Goal: Information Seeking & Learning: Find specific fact

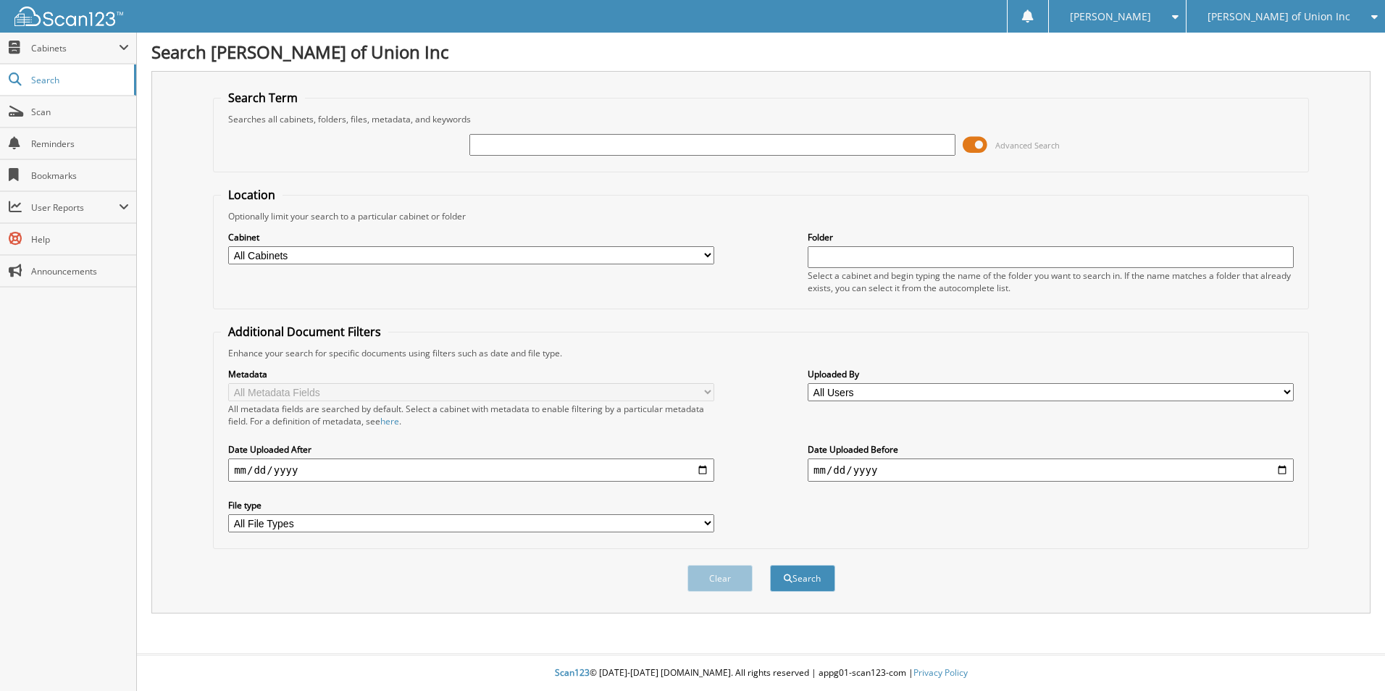
click at [680, 146] on input "text" at bounding box center [713, 145] width 486 height 22
type input "[US_VEHICLE_IDENTIFICATION_NUMBER]"
click at [814, 582] on button "Search" at bounding box center [802, 578] width 65 height 27
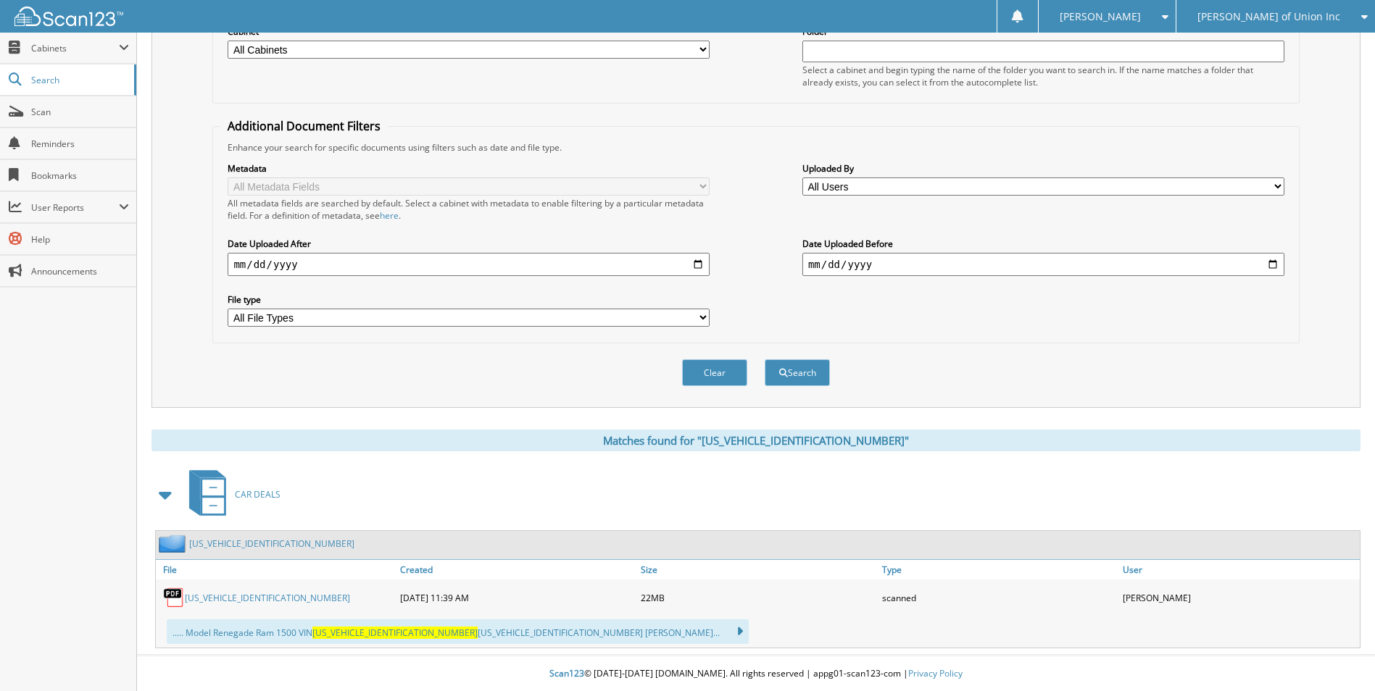
scroll to position [207, 0]
click at [256, 596] on link "[US_VEHICLE_IDENTIFICATION_NUMBER]" at bounding box center [267, 597] width 165 height 12
click at [753, 125] on fieldset "Additional Document Filters Enhance your search for specific documents using fi…" at bounding box center [755, 229] width 1086 height 225
